Goal: Communication & Community: Answer question/provide support

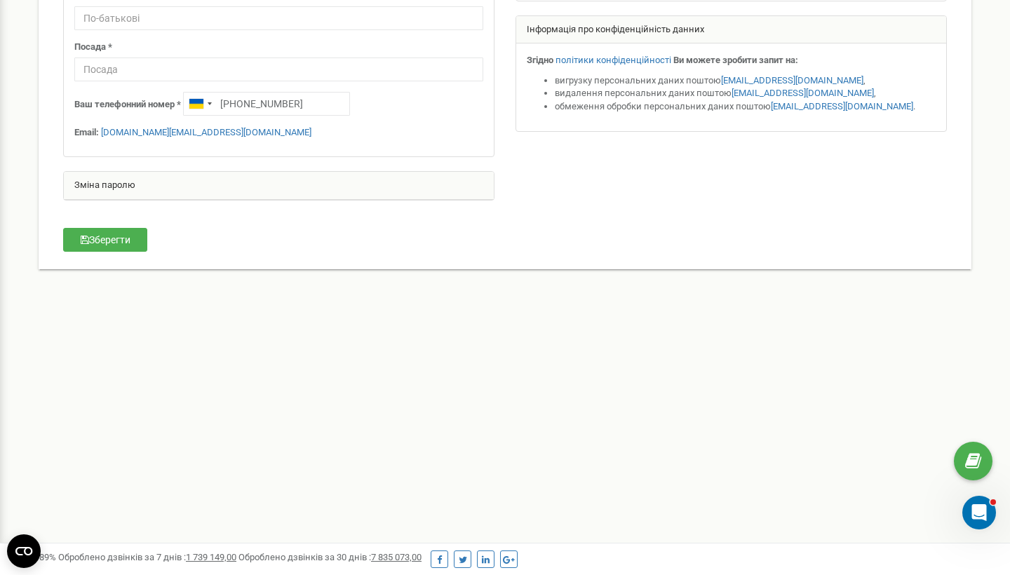
scroll to position [267, 0]
click at [136, 186] on div "Зміна паролю" at bounding box center [279, 186] width 430 height 28
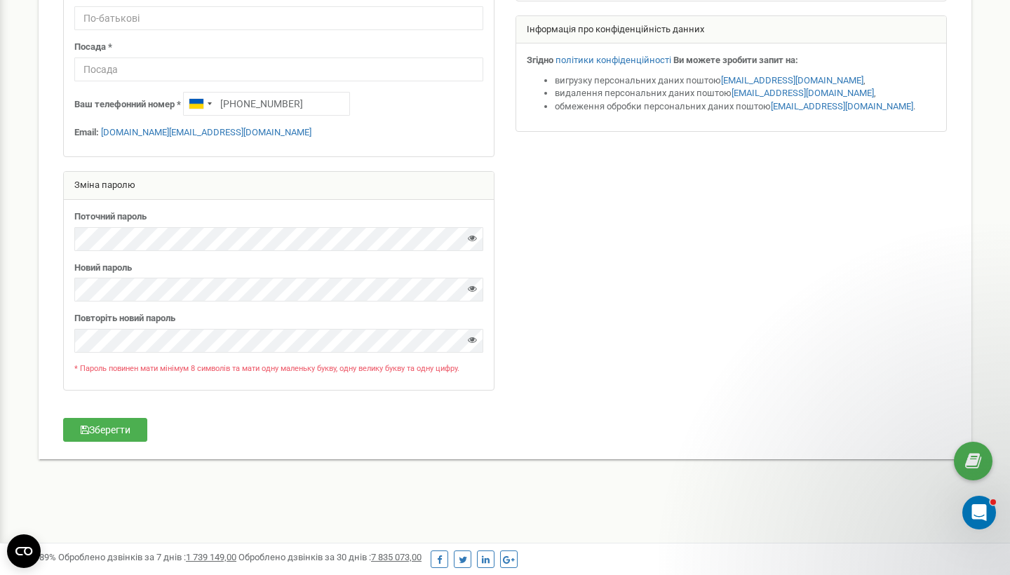
scroll to position [0, 0]
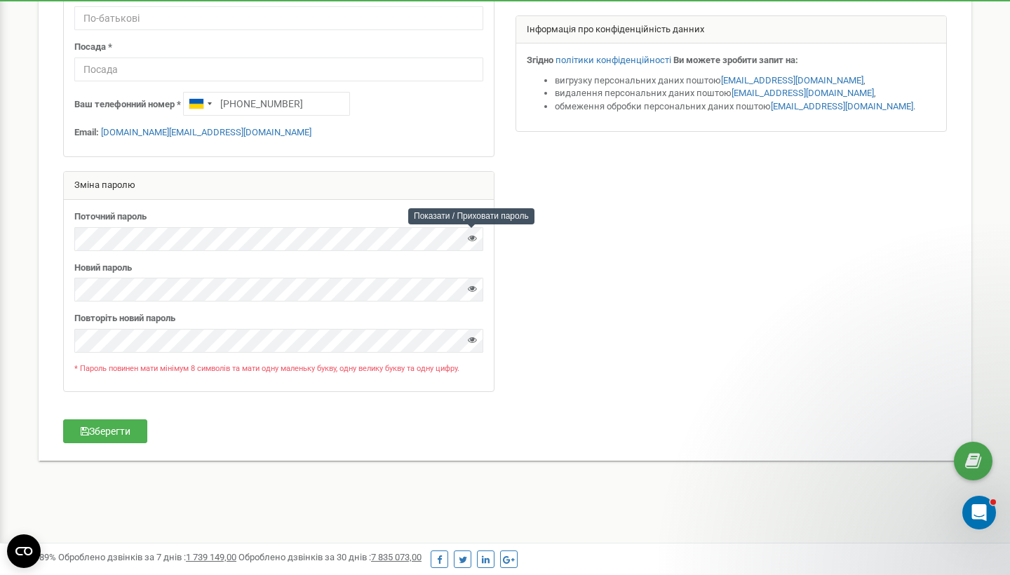
click at [473, 237] on icon at bounding box center [472, 238] width 9 height 9
click at [473, 284] on icon at bounding box center [472, 288] width 9 height 9
click at [134, 426] on button "Зберегти" at bounding box center [105, 431] width 84 height 24
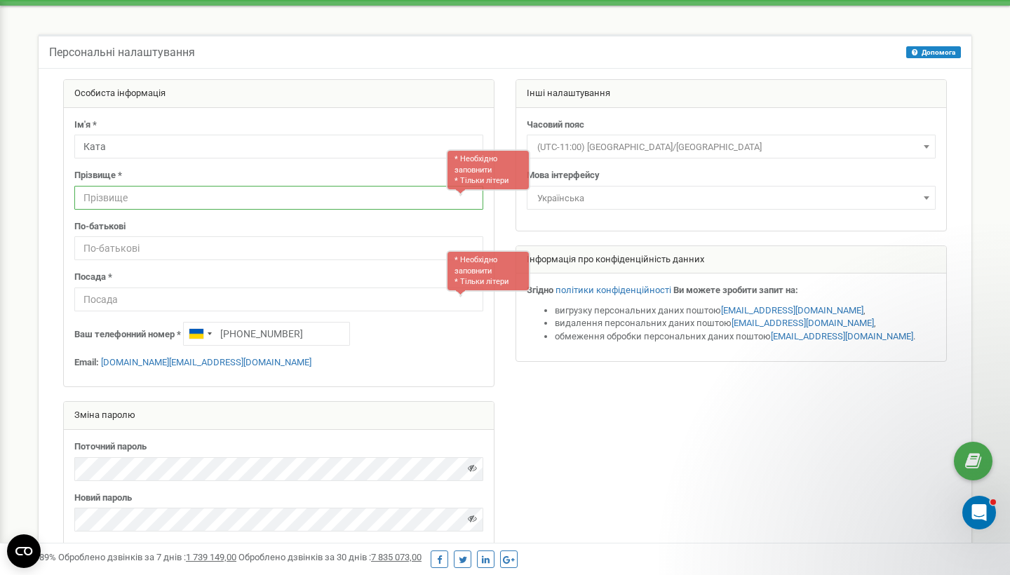
scroll to position [41, 0]
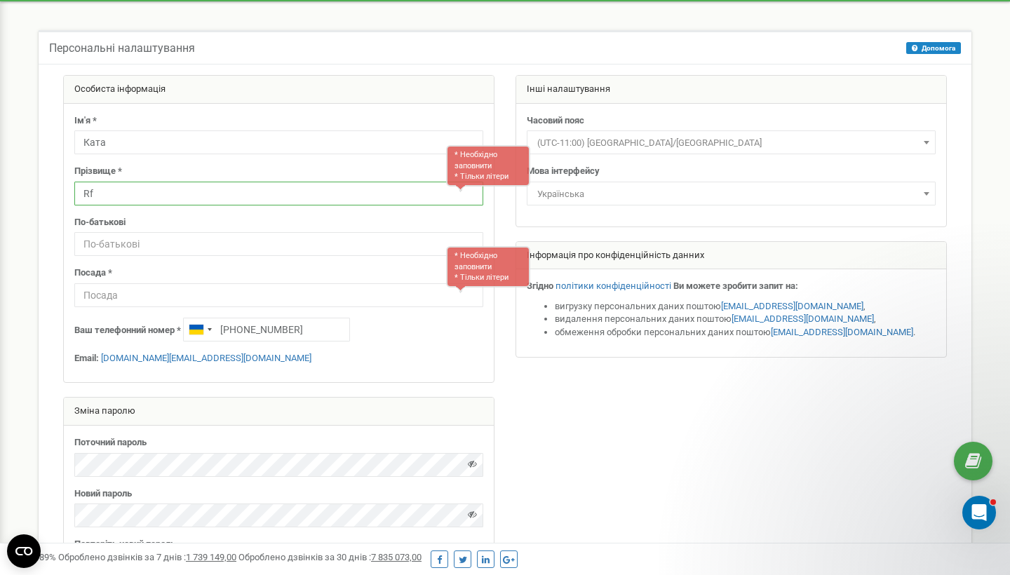
type input "R"
type input "Kata"
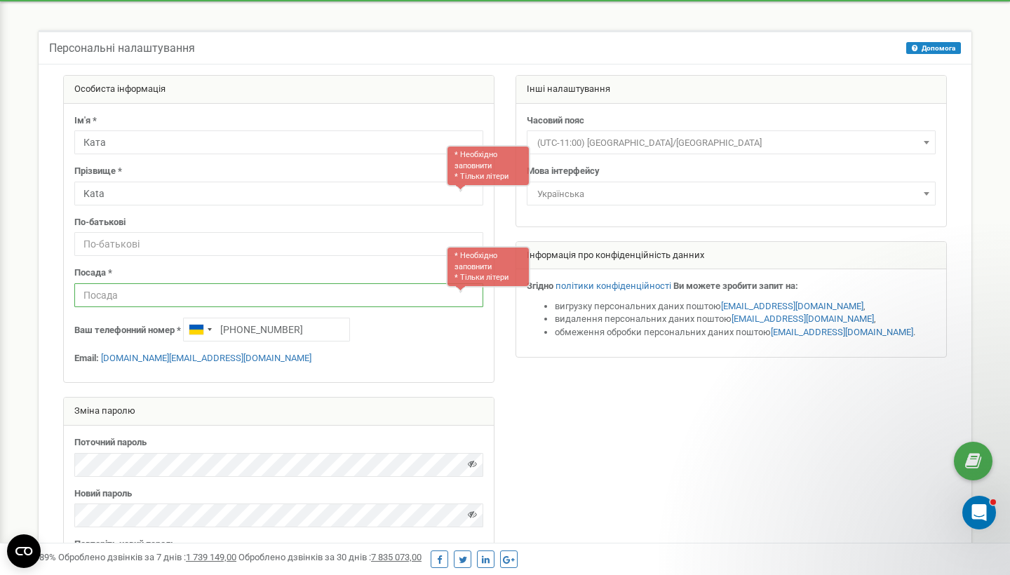
click at [288, 303] on input "text" at bounding box center [278, 295] width 409 height 24
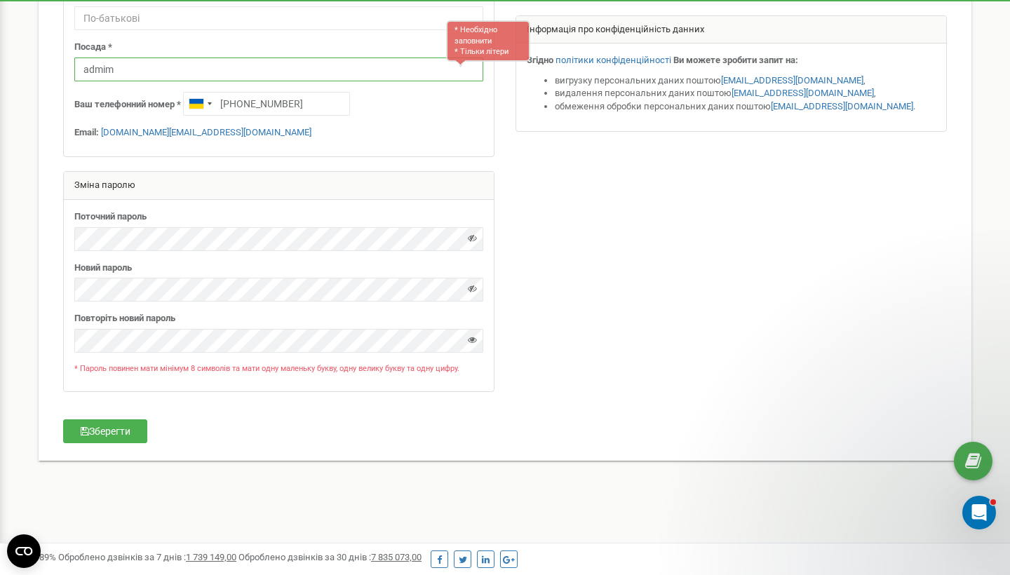
scroll to position [267, 0]
type input "admim"
click at [95, 419] on button "Зберегти" at bounding box center [105, 431] width 84 height 24
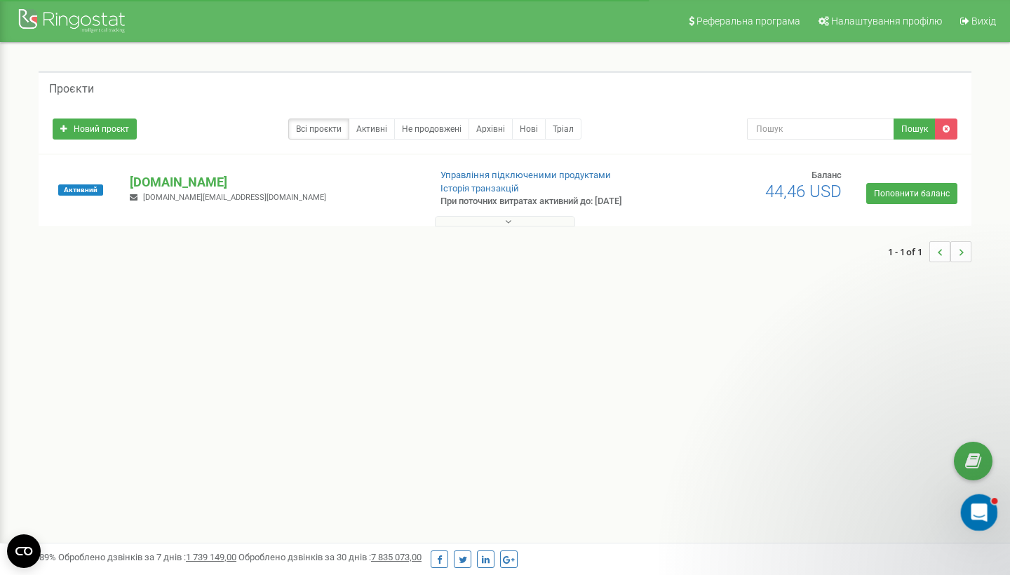
click at [977, 506] on icon "Открыть службу сообщений Intercom" at bounding box center [977, 510] width 10 height 11
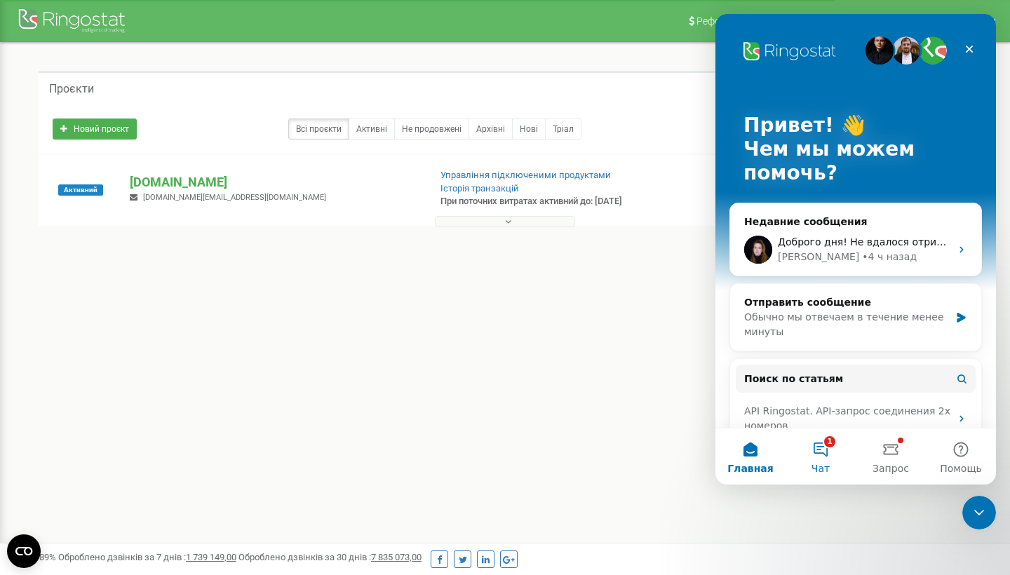
click at [823, 450] on button "1 Чат" at bounding box center [821, 457] width 70 height 56
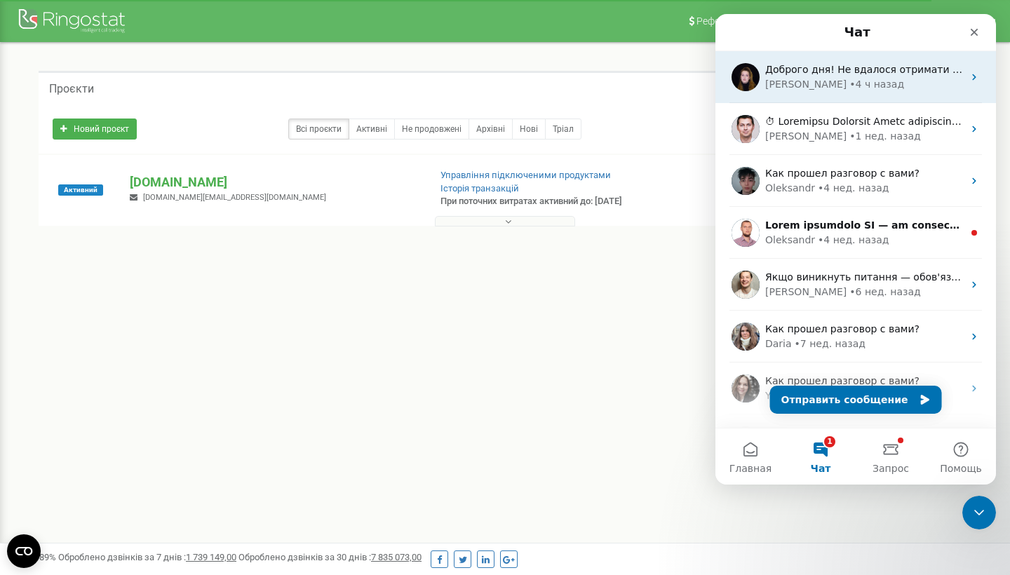
click at [797, 99] on div "Доброго дня! ﻿Не вдалося отримати від вас відповіді щодо вашого запиту ﻿Підкажі…" at bounding box center [855, 77] width 281 height 52
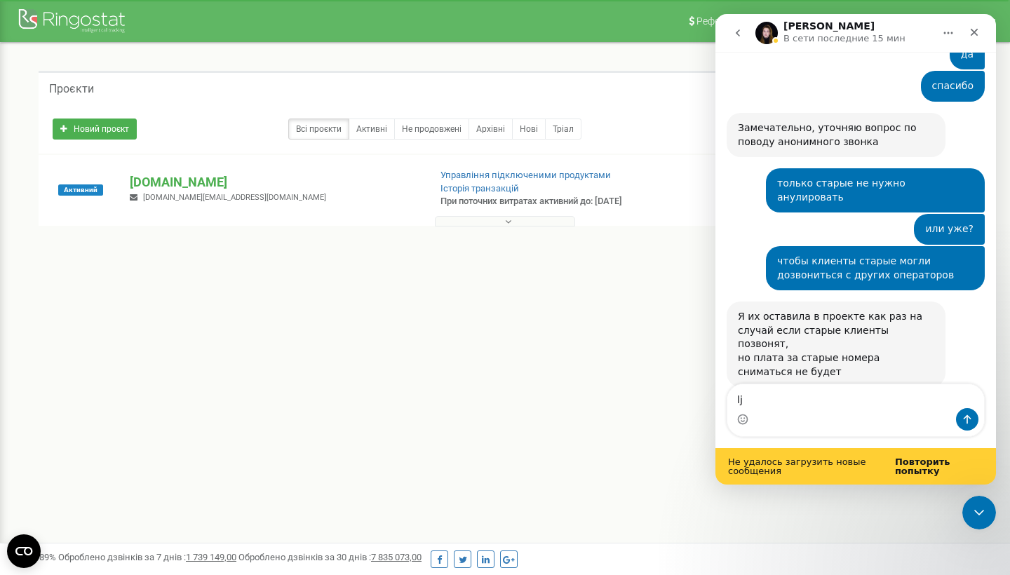
scroll to position [5450, 0]
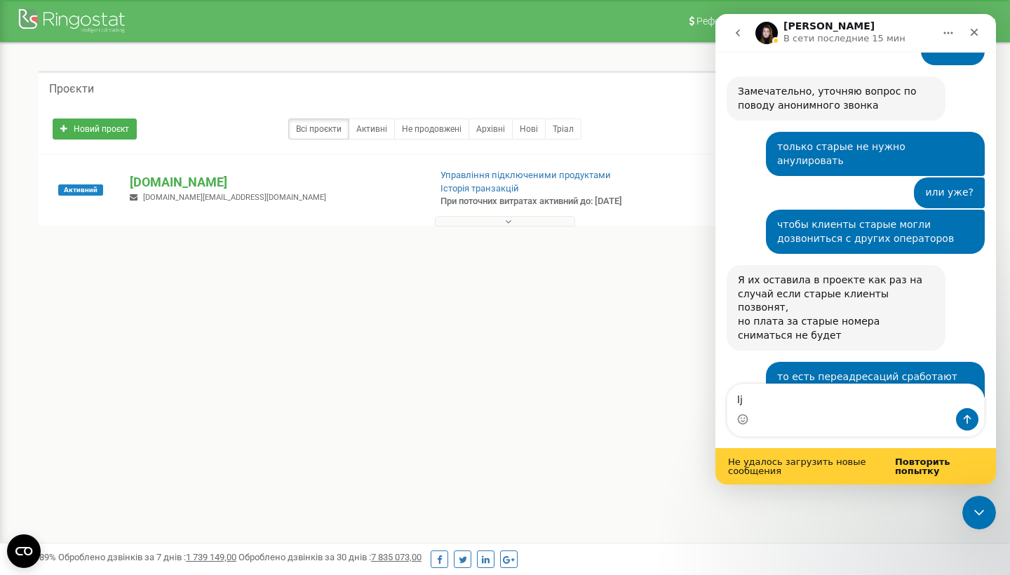
type textarea "l"
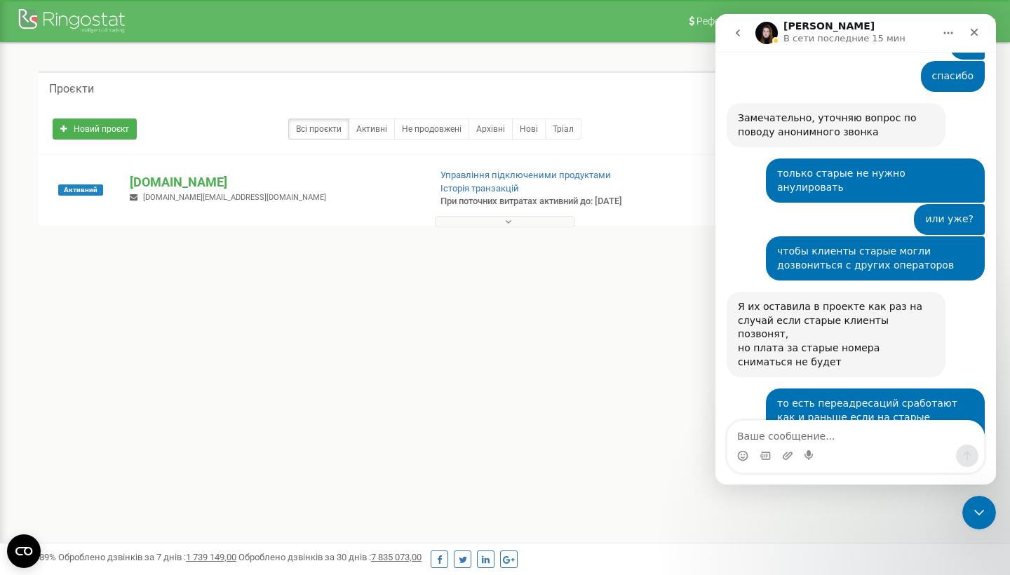
scroll to position [5413, 0]
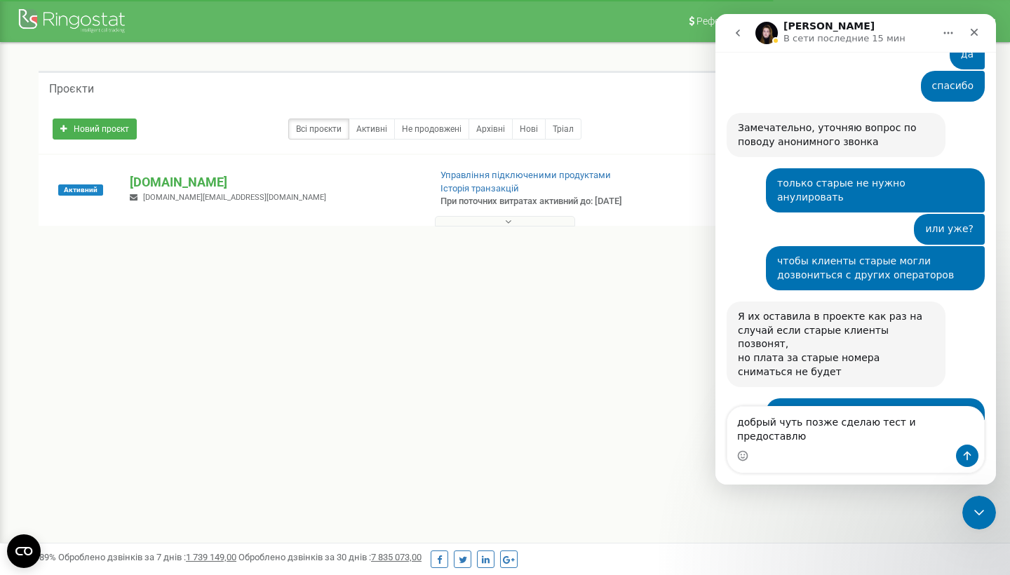
type textarea "добрый чуть позже сделаю тест и предоставлю"
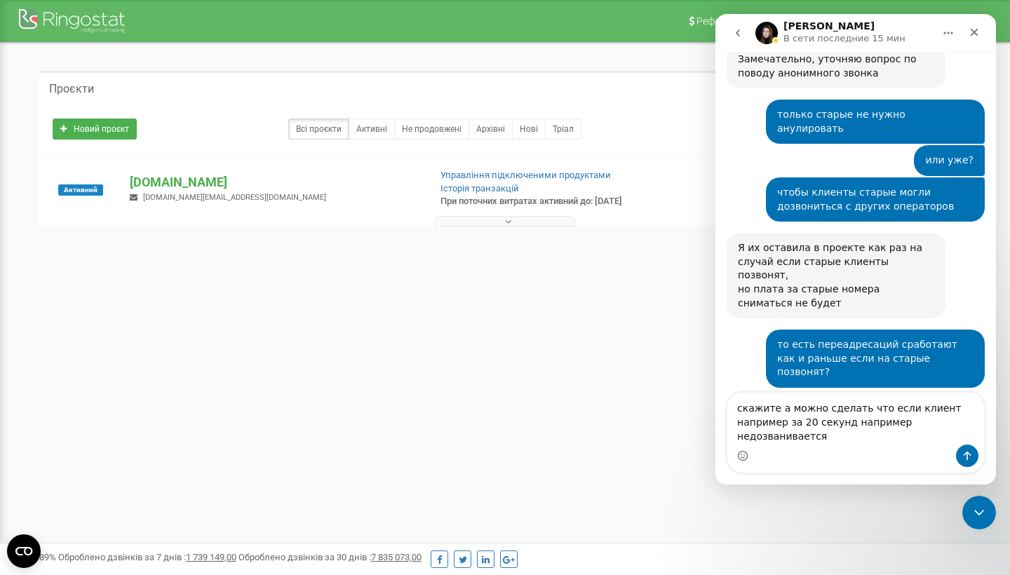
scroll to position [5496, 0]
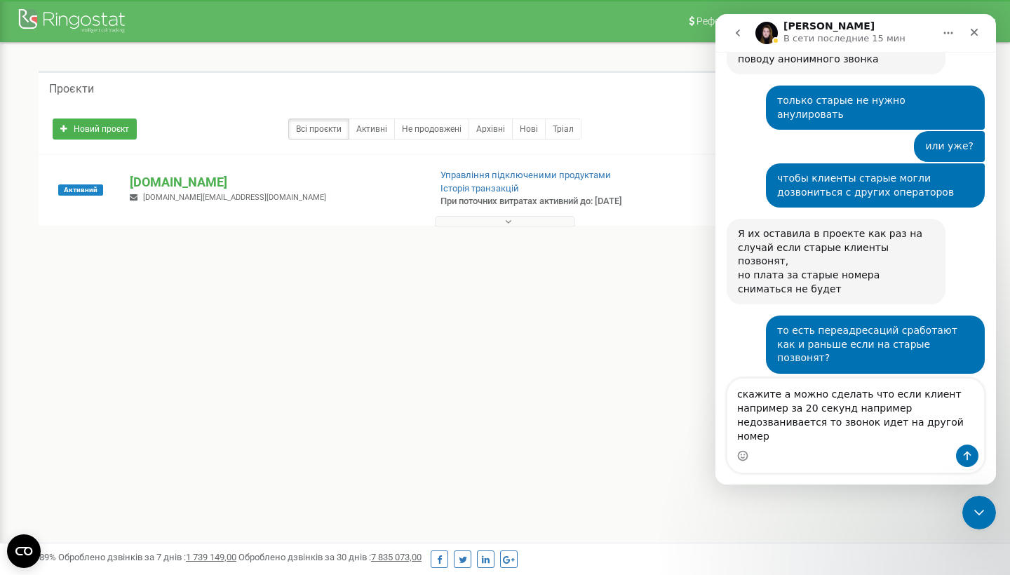
type textarea "скажите а можно сделать что если клиент например за 20 секунд например недозван…"
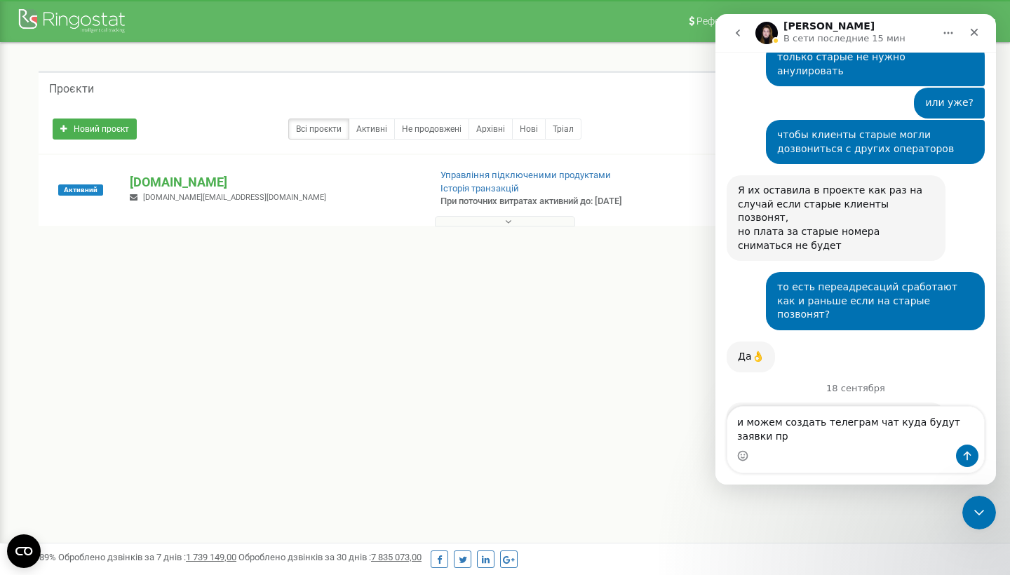
scroll to position [5554, 0]
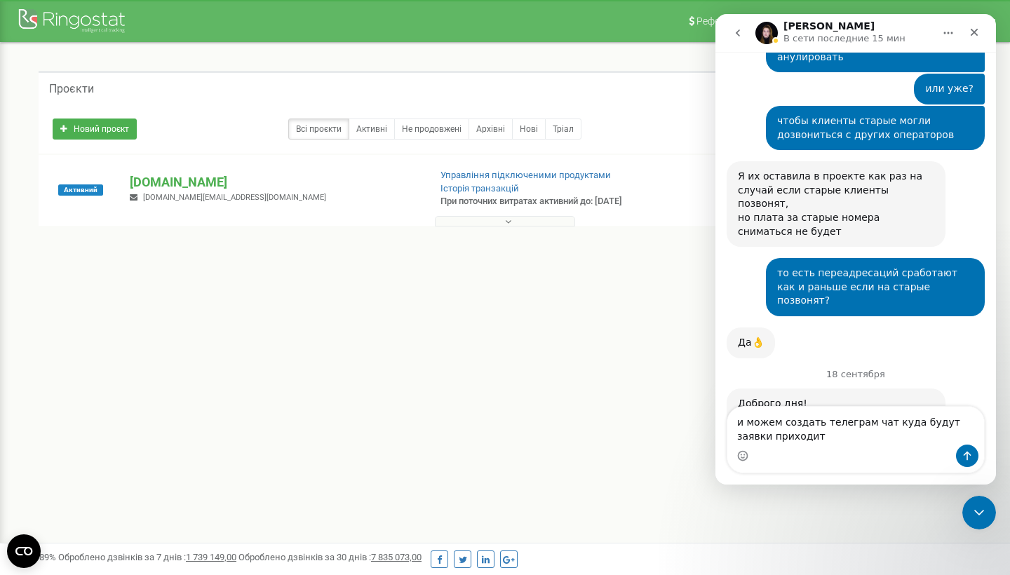
type textarea "и можем создать телеграм чат куда будут заявки приходить"
drag, startPoint x: 845, startPoint y: 444, endPoint x: 686, endPoint y: 358, distance: 180.8
click at [715, 358] on html "Yeva В сети последние 15 мин Ringostat каждый день помогает бизнесу эффективнее…" at bounding box center [855, 249] width 281 height 471
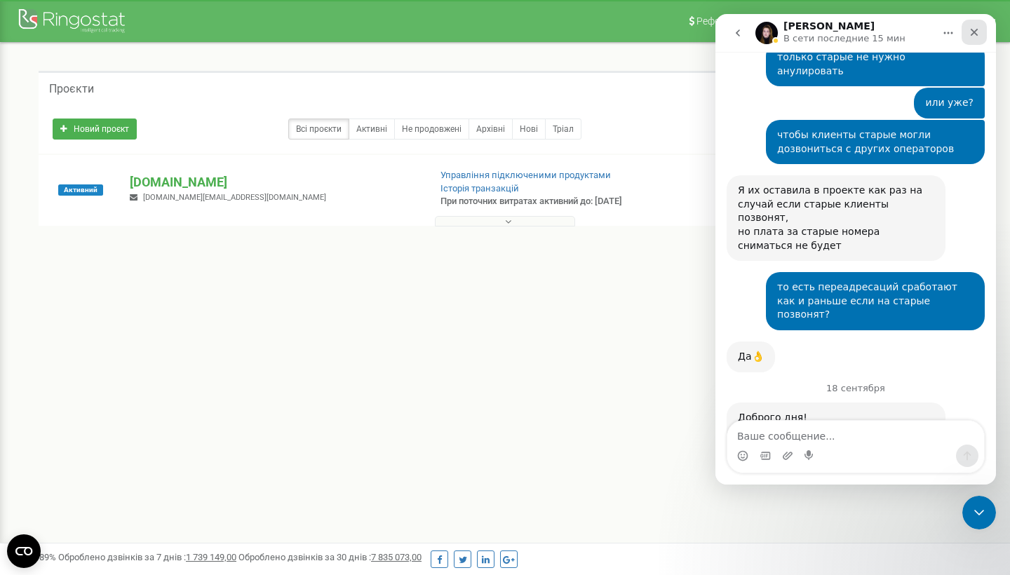
click at [976, 40] on div "Закрыть" at bounding box center [974, 32] width 25 height 25
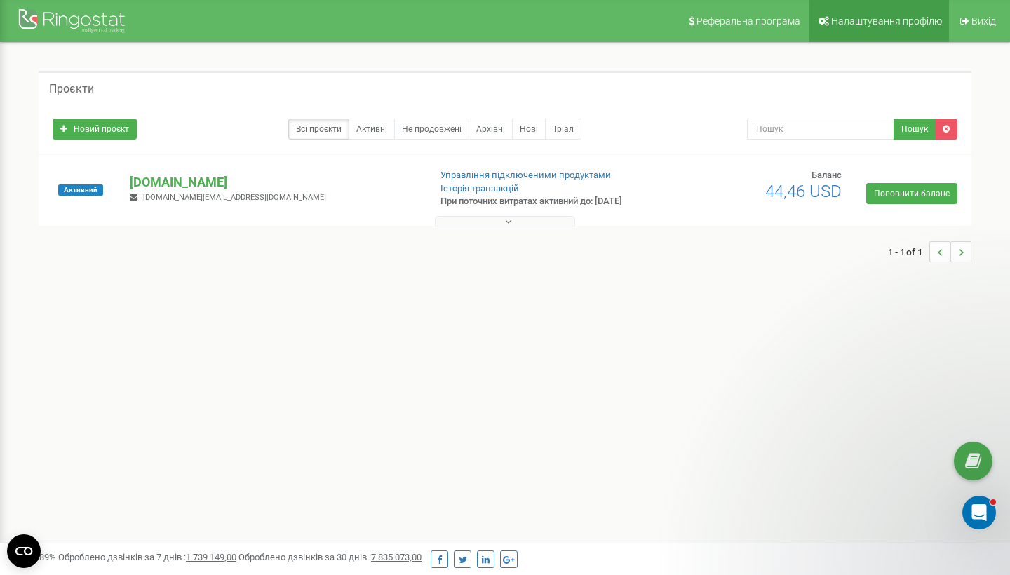
scroll to position [0, 0]
